Goal: Information Seeking & Learning: Learn about a topic

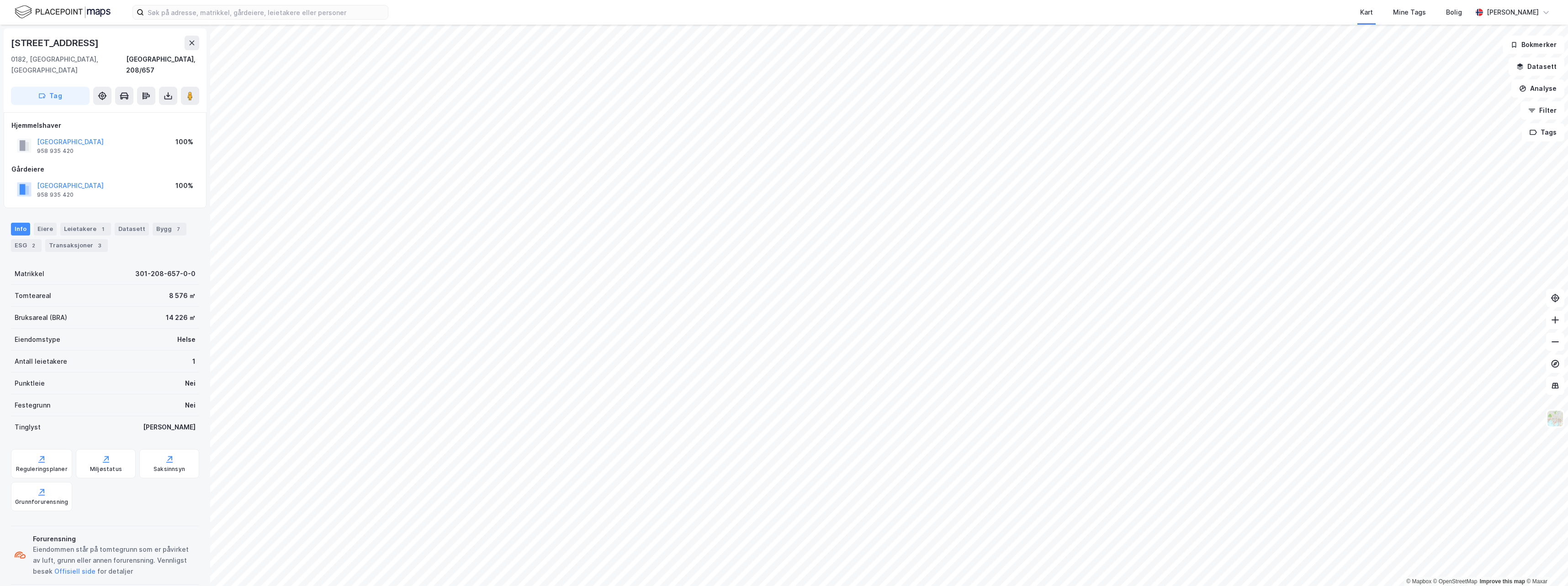
scroll to position [2, 0]
click at [154, 236] on div "Info [PERSON_NAME] 1 Datasett Bygg 7 ESG 2 Transaksjoner 3" at bounding box center [105, 235] width 188 height 29
click at [179, 310] on div "14 226 ㎡" at bounding box center [181, 315] width 30 height 11
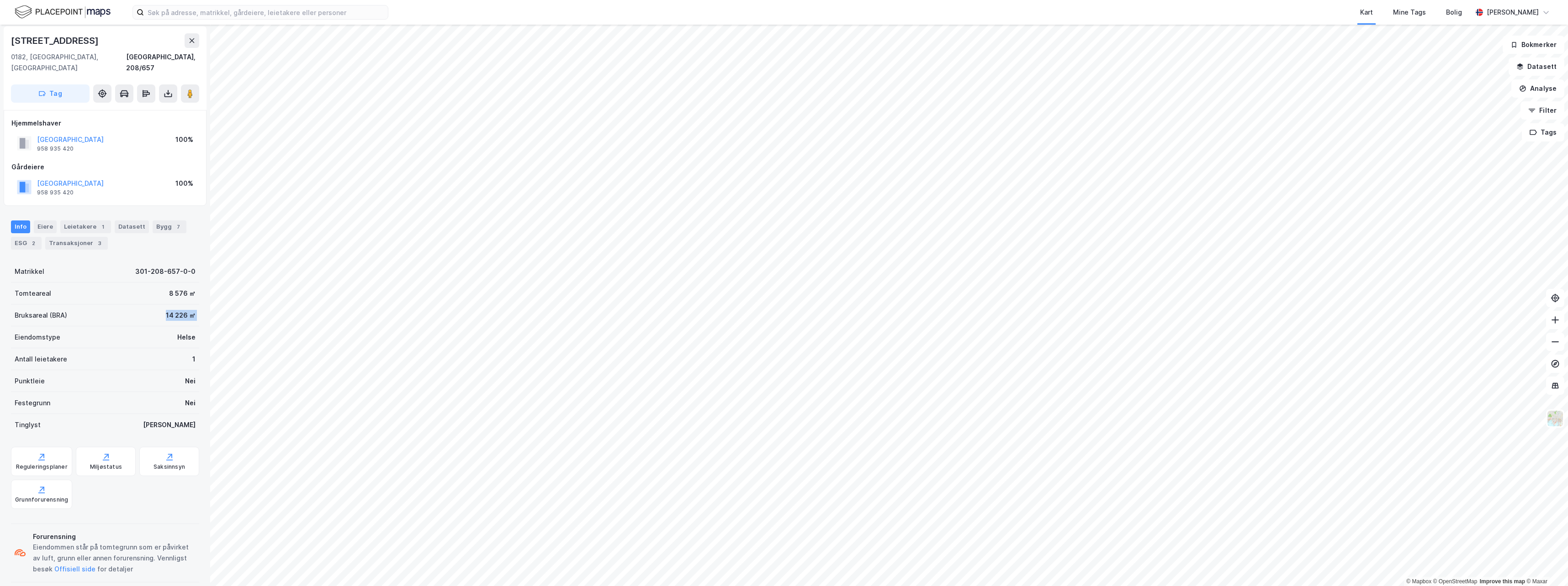
click at [179, 310] on div "14 226 ㎡" at bounding box center [181, 315] width 30 height 11
click at [177, 310] on div "14 226 ㎡" at bounding box center [181, 315] width 30 height 11
drag, startPoint x: 190, startPoint y: 80, endPoint x: 96, endPoint y: 66, distance: 95.0
click at [96, 66] on div "[STREET_ADDRESS], 208/657 Tag" at bounding box center [105, 67] width 203 height 84
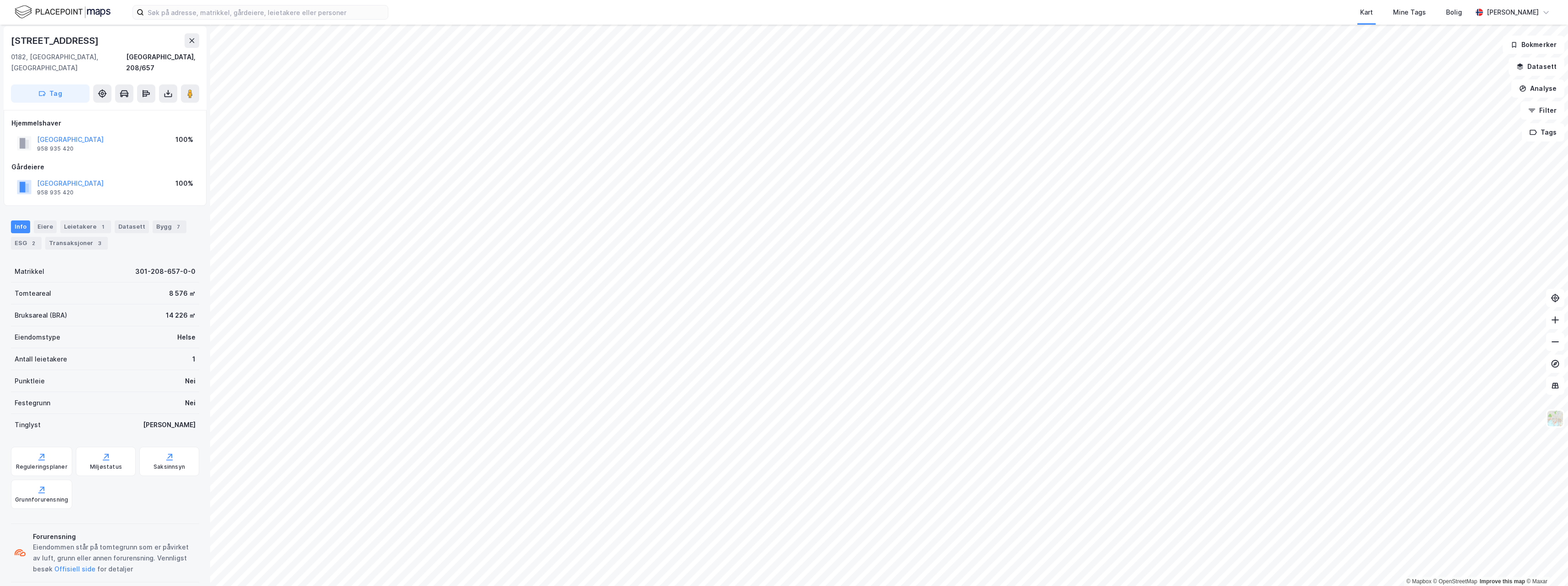
drag, startPoint x: 190, startPoint y: 83, endPoint x: 189, endPoint y: 99, distance: 16.0
click at [189, 102] on div "[STREET_ADDRESS], 208/657 Tag [GEOGRAPHIC_DATA] 958 935 420 100% [GEOGRAPHIC_DA…" at bounding box center [105, 305] width 210 height 561
click at [189, 89] on image at bounding box center [190, 93] width 5 height 9
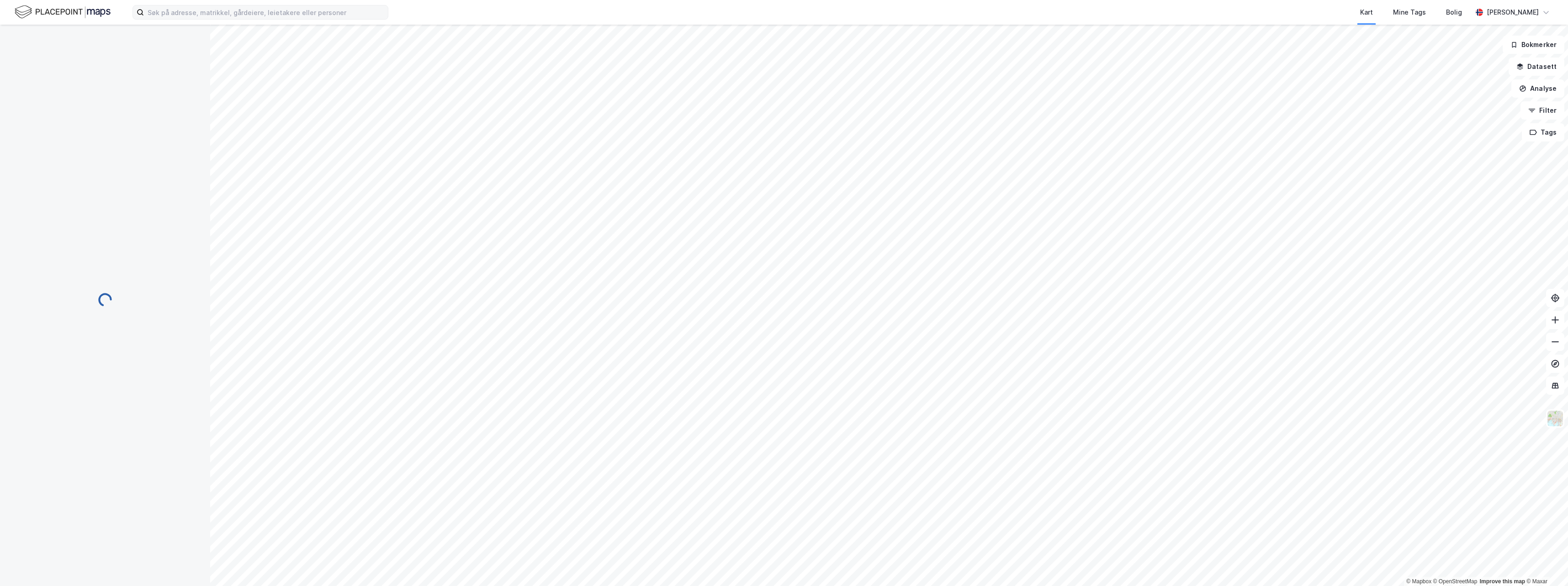
scroll to position [2, 0]
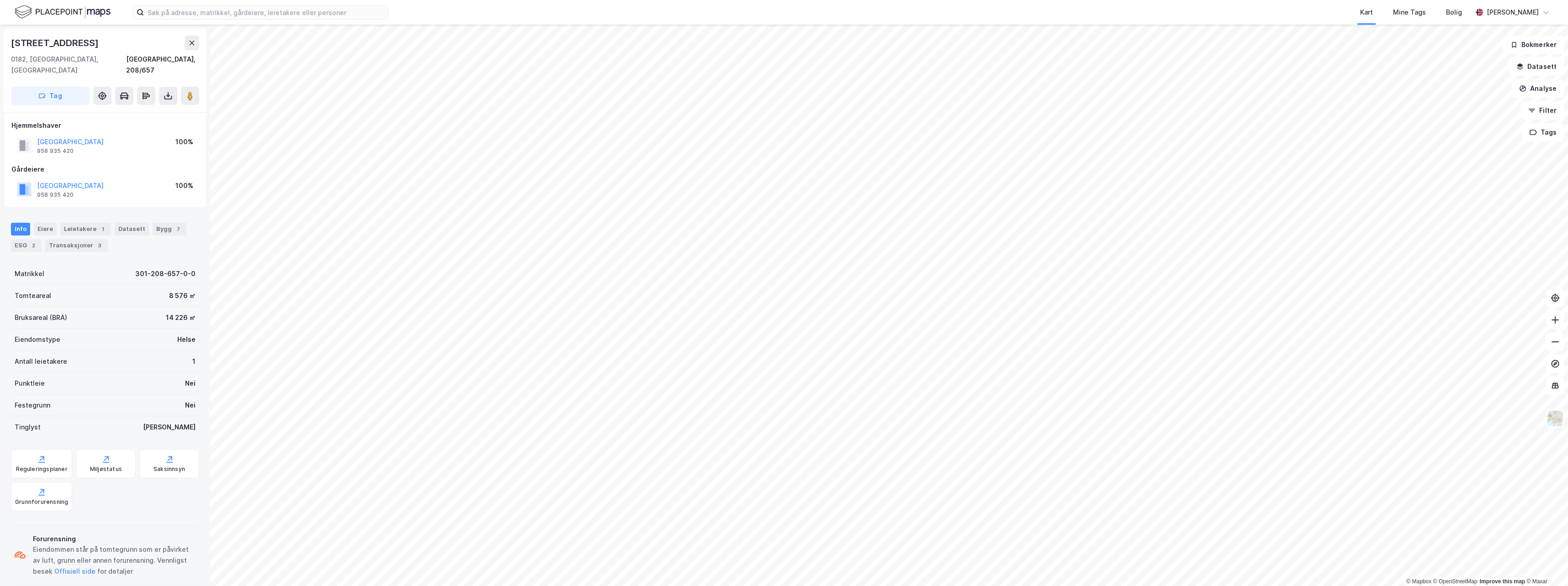
scroll to position [2, 0]
click at [170, 447] on div "Saksinnsyn" at bounding box center [169, 461] width 60 height 29
